Goal: Task Accomplishment & Management: Manage account settings

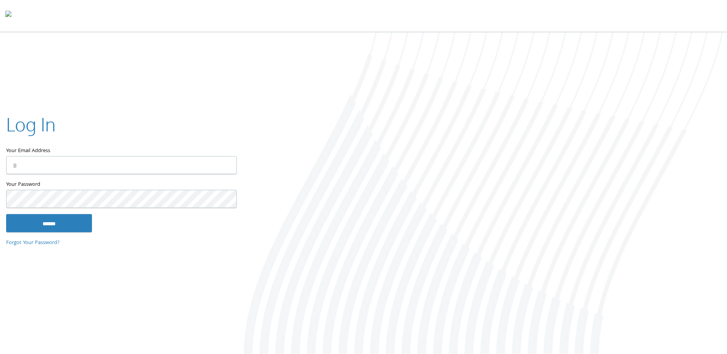
click at [140, 160] on input "Your Email Address" at bounding box center [121, 165] width 231 height 18
type input "**********"
click at [6, 214] on input "******" at bounding box center [49, 223] width 86 height 18
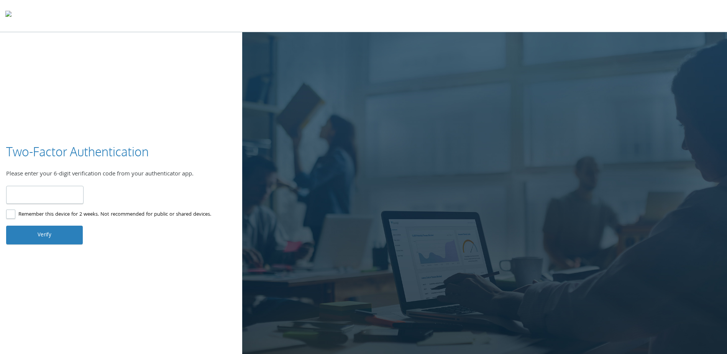
type input "******"
